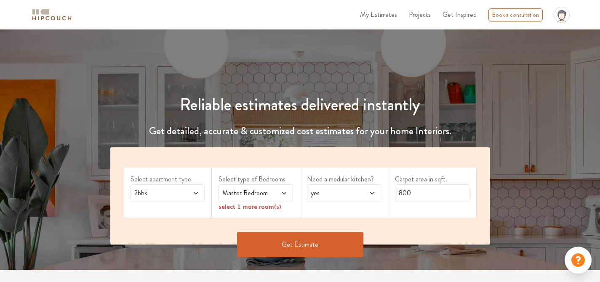
scroll to position [56, 0]
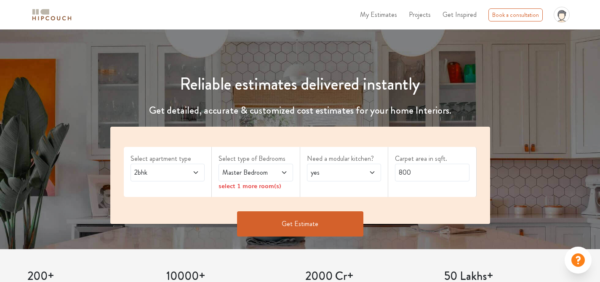
click at [298, 224] on button "Get Estimate" at bounding box center [300, 223] width 126 height 25
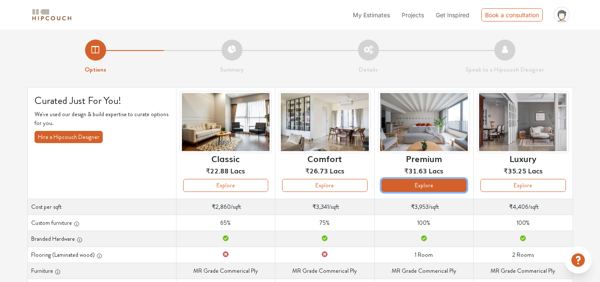
click at [449, 184] on button "Explore" at bounding box center [424, 185] width 85 height 13
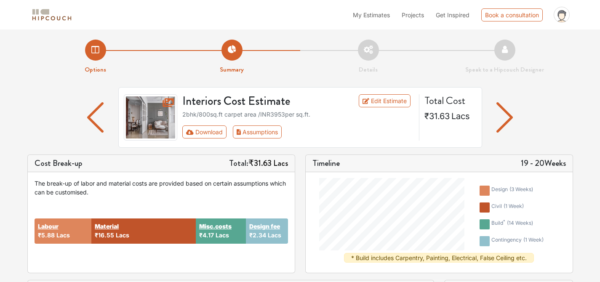
scroll to position [10, 0]
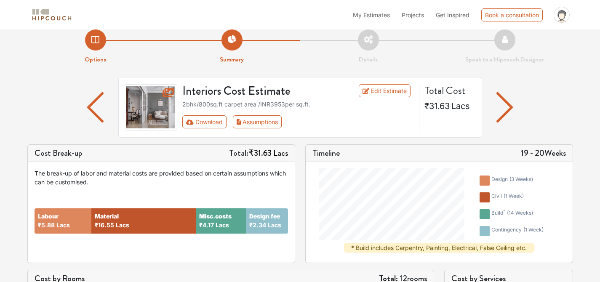
click at [508, 122] on img "button" at bounding box center [505, 107] width 16 height 30
